Goal: Task Accomplishment & Management: Use online tool/utility

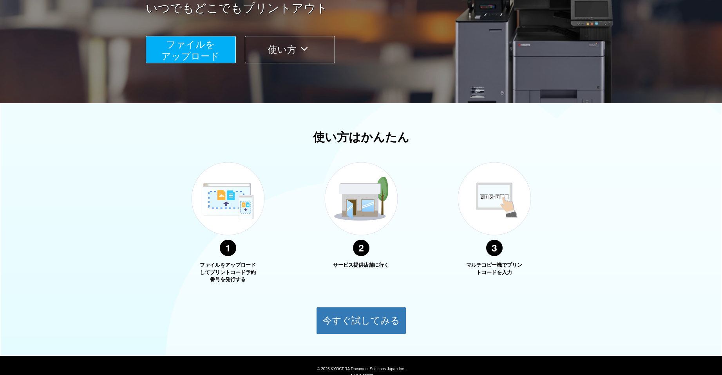
scroll to position [181, 0]
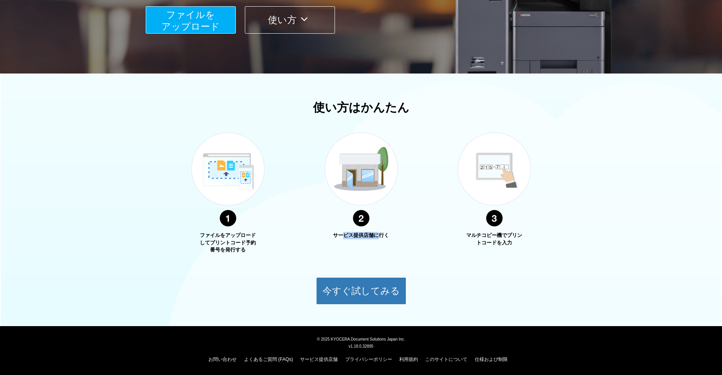
drag, startPoint x: 342, startPoint y: 237, endPoint x: 384, endPoint y: 239, distance: 42.3
click at [384, 239] on p "サービス提供店舗に行く" at bounding box center [361, 235] width 59 height 7
click at [385, 239] on p "サービス提供店舗に行く" at bounding box center [361, 235] width 59 height 7
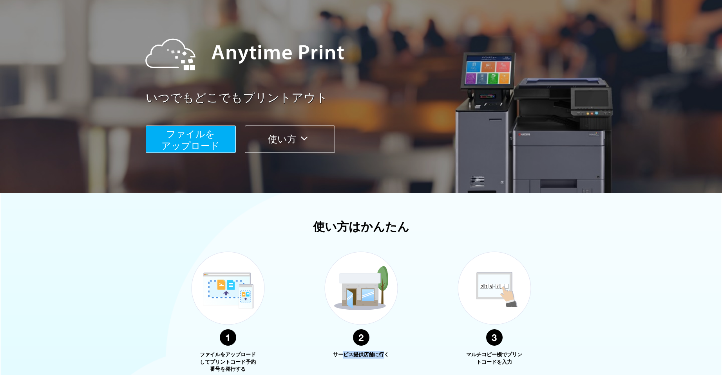
scroll to position [0, 0]
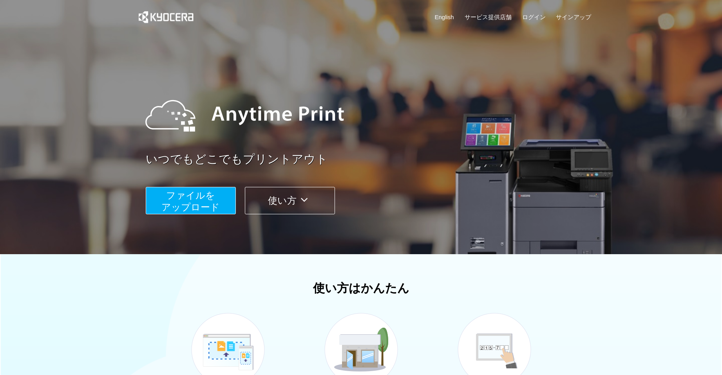
click at [199, 201] on span "ファイルを ​​アップロード" at bounding box center [190, 201] width 58 height 22
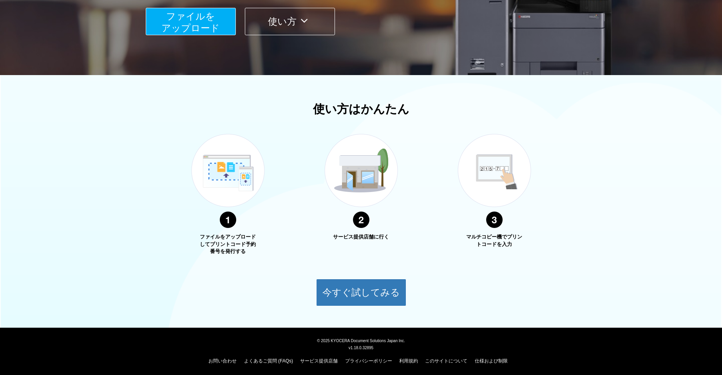
scroll to position [181, 0]
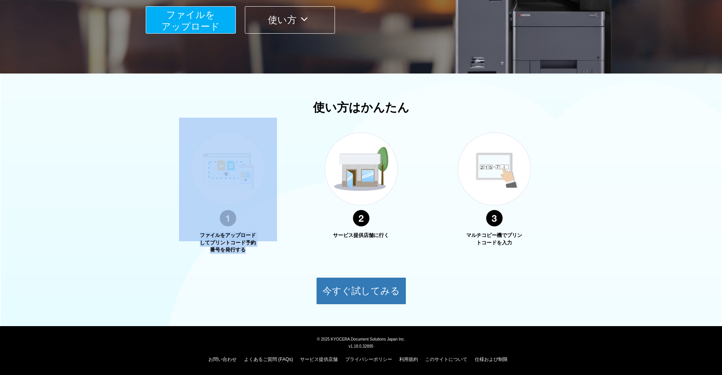
drag, startPoint x: 245, startPoint y: 251, endPoint x: 194, endPoint y: 232, distance: 54.8
click at [194, 232] on div "ファイルをアップロードしてプリントコード予約番号を発行する" at bounding box center [228, 186] width 98 height 136
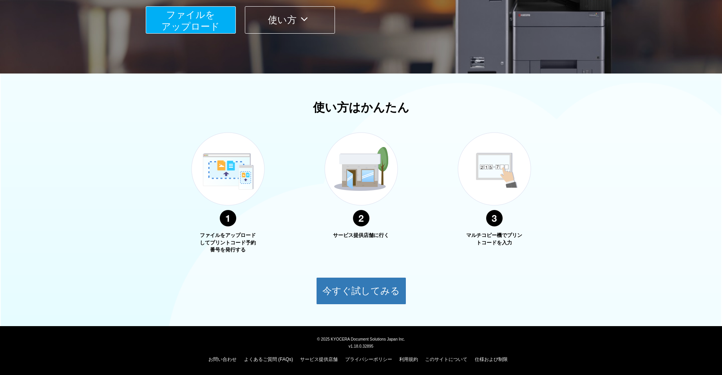
click at [361, 250] on div "サービス提供店舗に行く" at bounding box center [361, 186] width 98 height 136
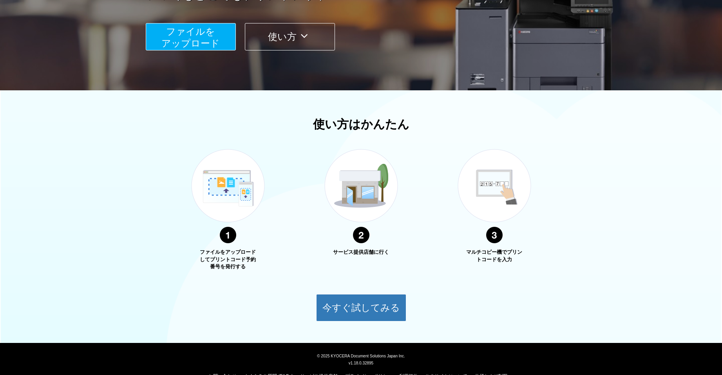
scroll to position [181, 0]
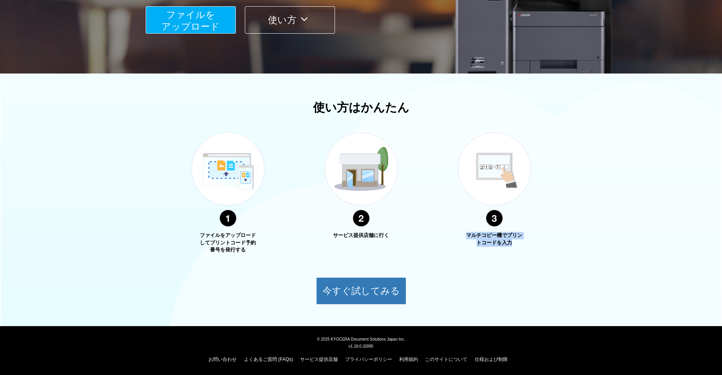
drag, startPoint x: 486, startPoint y: 241, endPoint x: 514, endPoint y: 245, distance: 28.6
click at [514, 245] on p "マルチコピー機でプリントコードを入力" at bounding box center [494, 239] width 59 height 14
drag, startPoint x: 514, startPoint y: 245, endPoint x: 471, endPoint y: 235, distance: 44.2
click at [471, 235] on p "マルチコピー機でプリントコードを入力" at bounding box center [494, 239] width 59 height 14
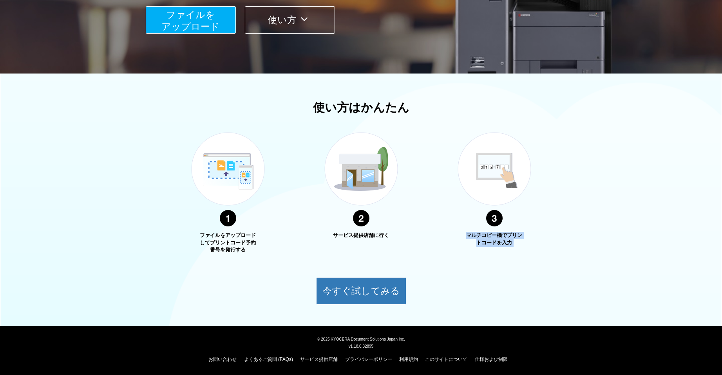
click at [471, 235] on p "マルチコピー機でプリントコードを入力" at bounding box center [494, 239] width 59 height 14
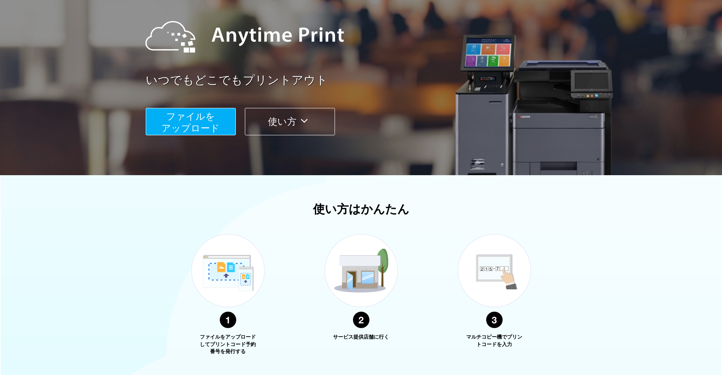
scroll to position [51, 0]
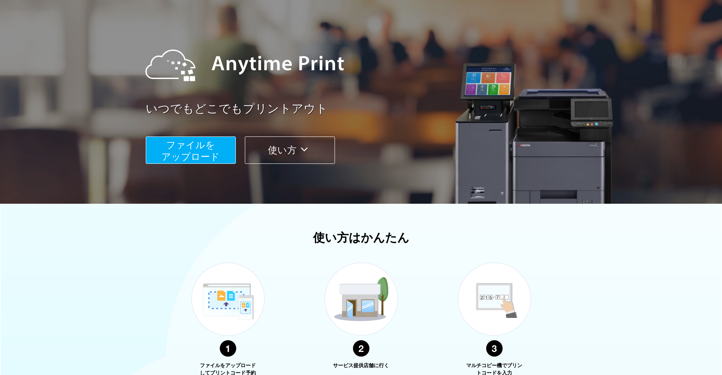
click at [206, 148] on span "ファイルを ​​アップロード" at bounding box center [190, 151] width 58 height 22
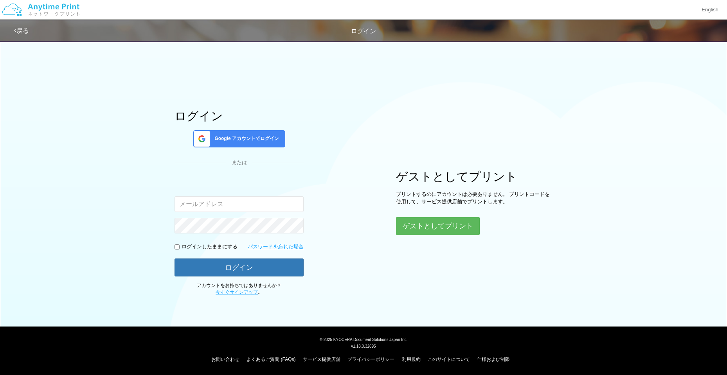
click at [224, 137] on span "Google アカウントでログイン" at bounding box center [245, 138] width 68 height 7
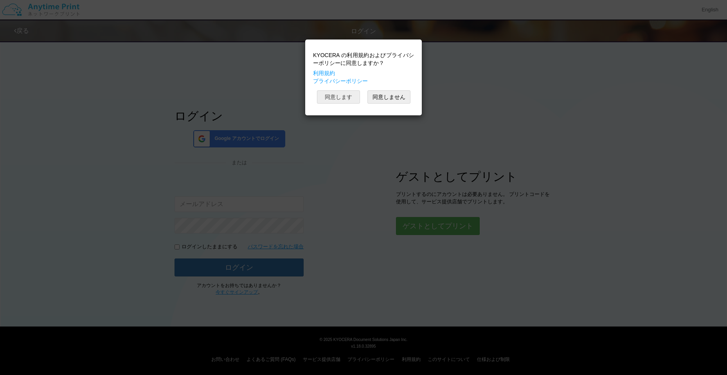
click at [330, 96] on button "同意します" at bounding box center [338, 96] width 43 height 13
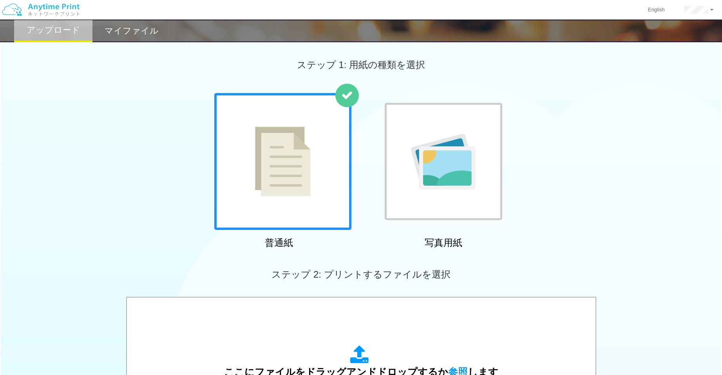
click at [316, 200] on div at bounding box center [282, 161] width 137 height 137
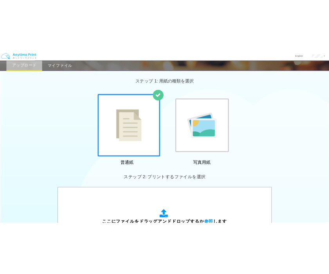
scroll to position [196, 0]
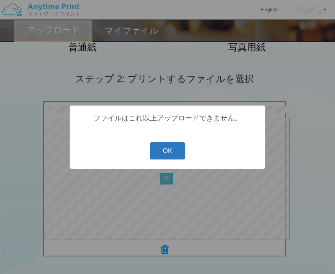
click at [159, 150] on button "OK" at bounding box center [167, 151] width 35 height 17
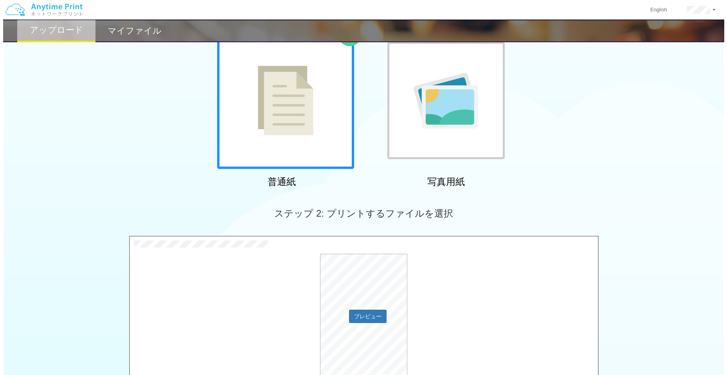
scroll to position [130, 0]
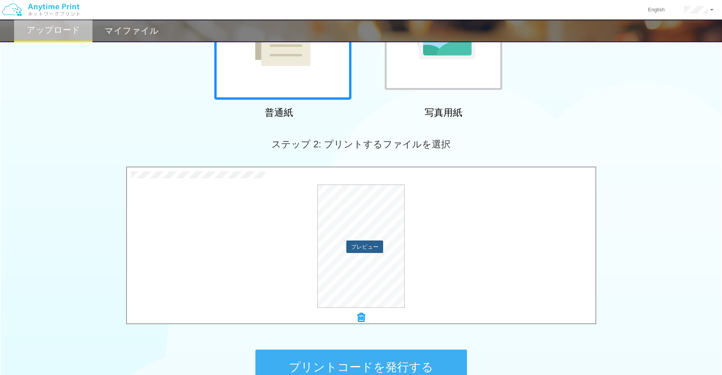
click at [357, 245] on button "プレビュー" at bounding box center [364, 247] width 37 height 13
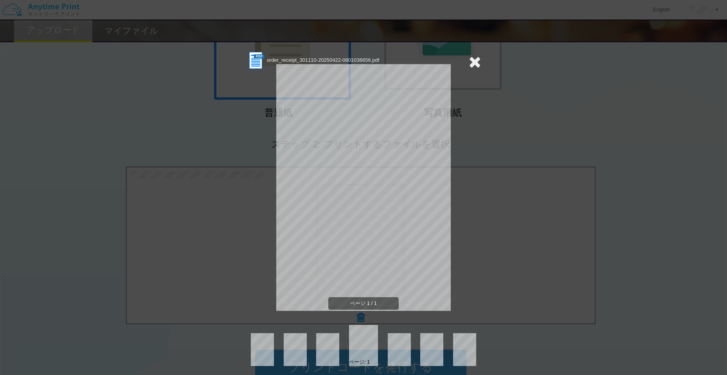
scroll to position [3, 0]
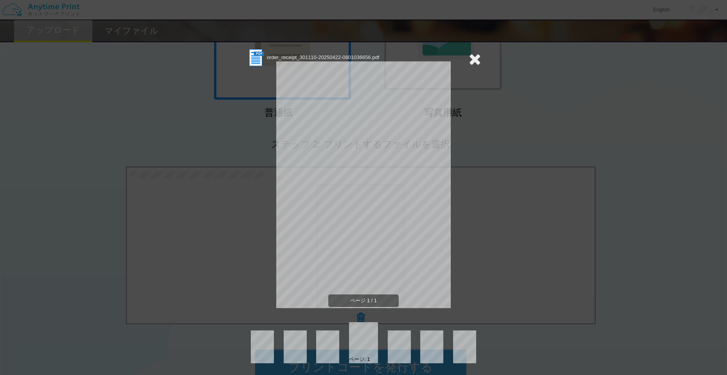
click at [469, 56] on icon at bounding box center [475, 59] width 12 height 16
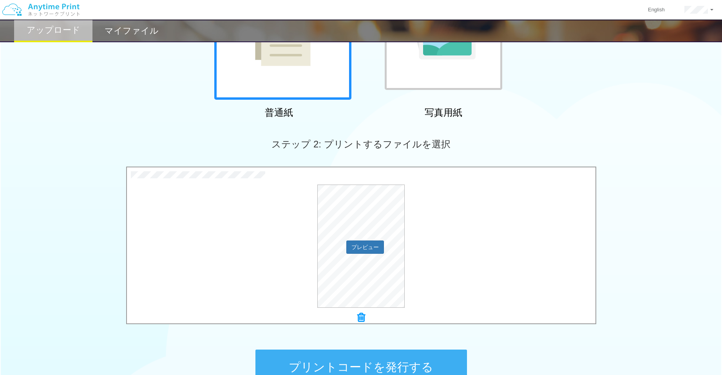
click at [303, 227] on div "プレビュー" at bounding box center [361, 246] width 468 height 123
click at [374, 248] on button "プレビュー" at bounding box center [364, 247] width 37 height 13
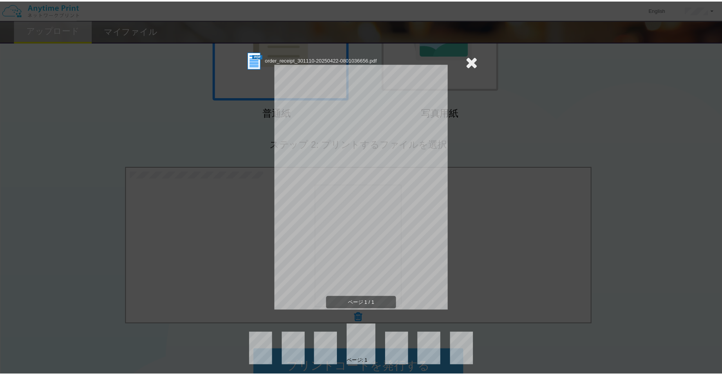
scroll to position [0, 0]
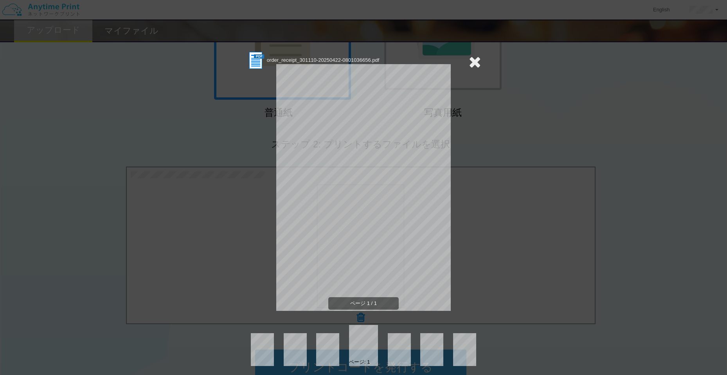
click at [473, 63] on icon at bounding box center [475, 62] width 12 height 16
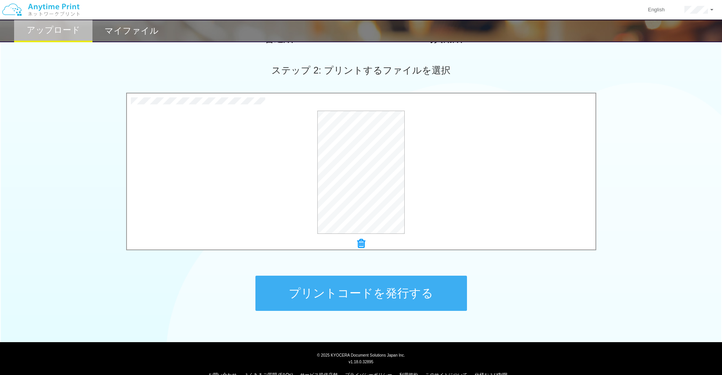
scroll to position [220, 0]
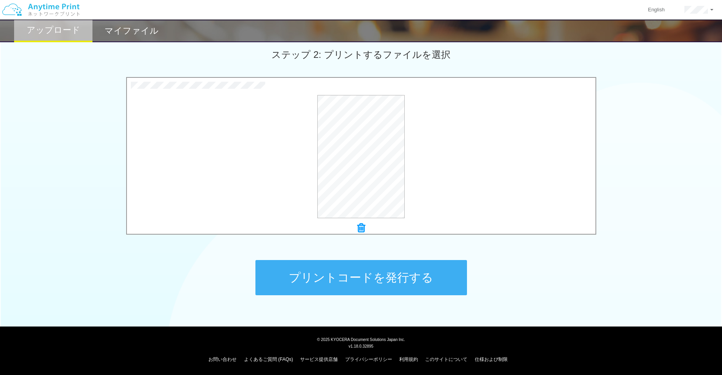
click at [360, 228] on icon at bounding box center [361, 228] width 8 height 10
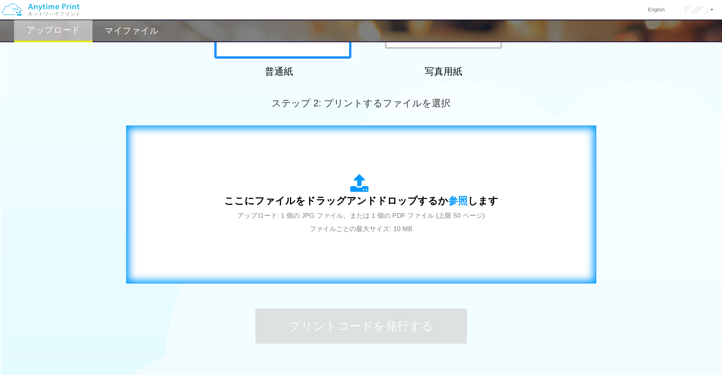
scroll to position [155, 0]
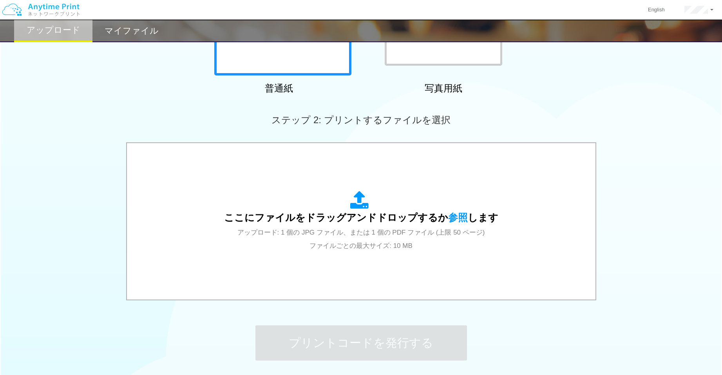
click at [119, 33] on h2 "マイファイル" at bounding box center [132, 30] width 54 height 9
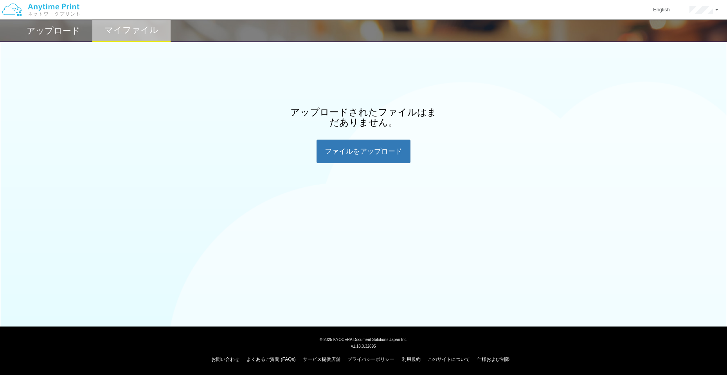
click at [52, 29] on h2 "アップロード" at bounding box center [54, 30] width 54 height 9
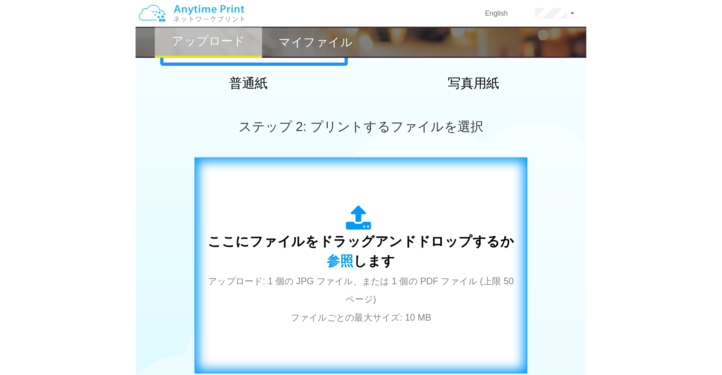
scroll to position [196, 0]
